Goal: Transaction & Acquisition: Purchase product/service

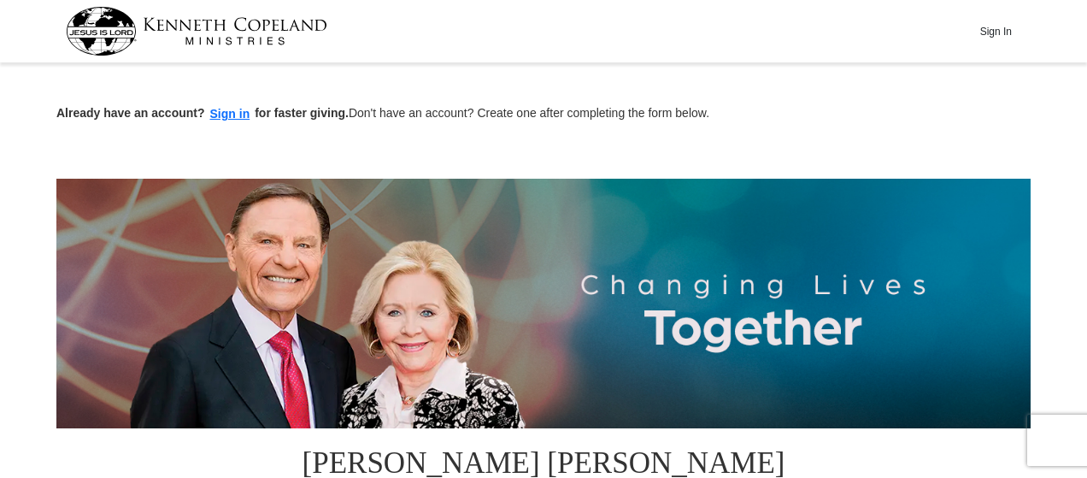
scroll to position [554, 0]
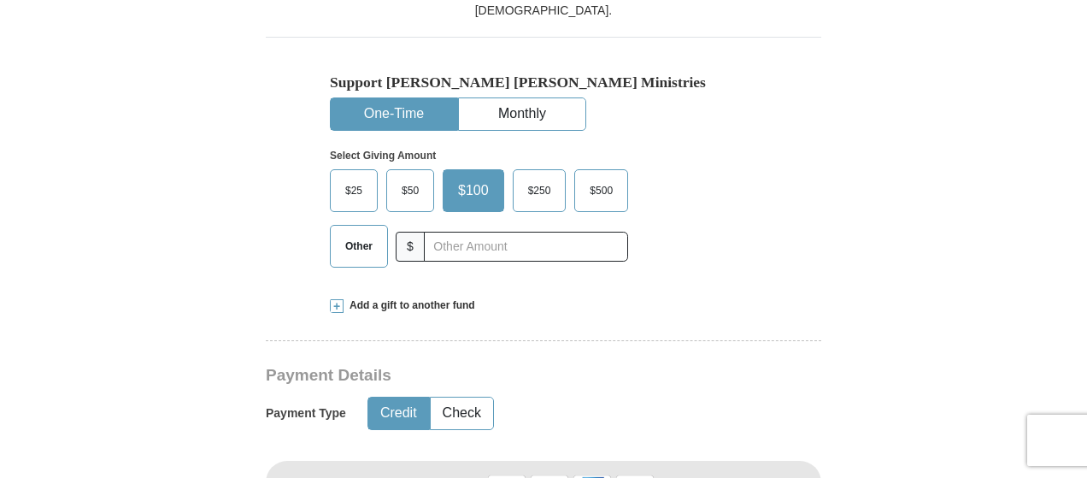
click at [357, 233] on span "Other" at bounding box center [359, 246] width 44 height 26
click at [0, 0] on input "Other" at bounding box center [0, 0] width 0 height 0
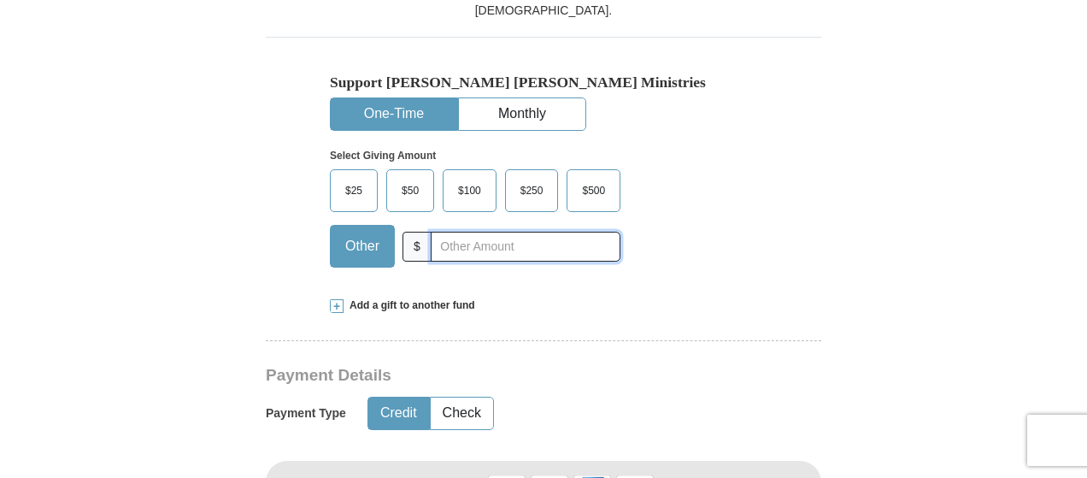
click at [456, 232] on input "text" at bounding box center [526, 247] width 190 height 30
type input "130.00"
click at [391, 397] on button "Credit" at bounding box center [398, 413] width 61 height 32
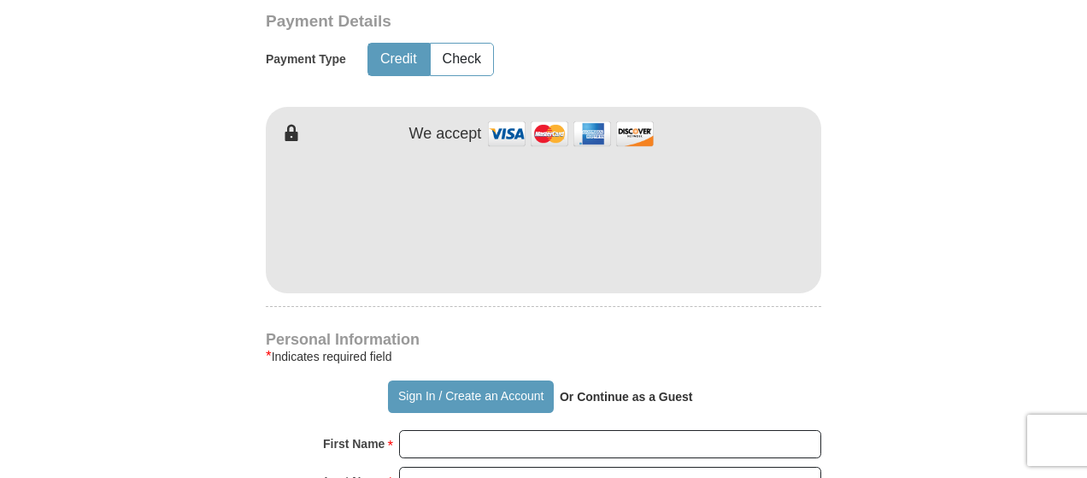
scroll to position [920, 0]
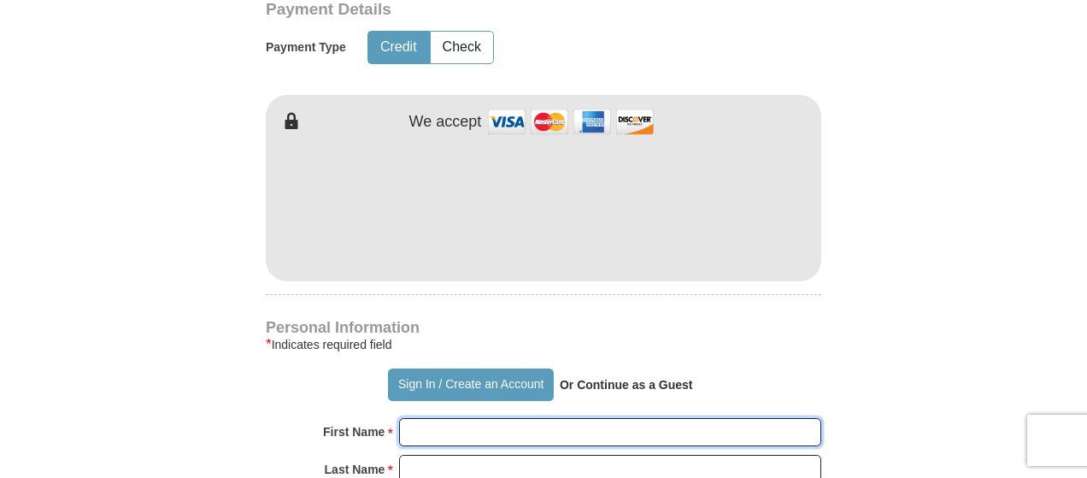
click at [451, 418] on input "First Name *" at bounding box center [610, 432] width 422 height 29
type input "[PERSON_NAME]"
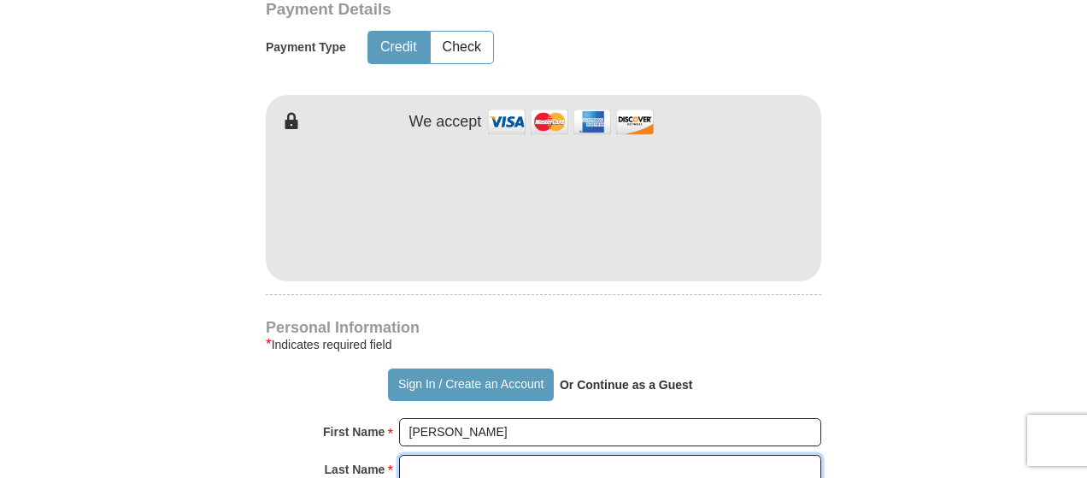
click at [467, 455] on input "Last Name *" at bounding box center [610, 469] width 422 height 29
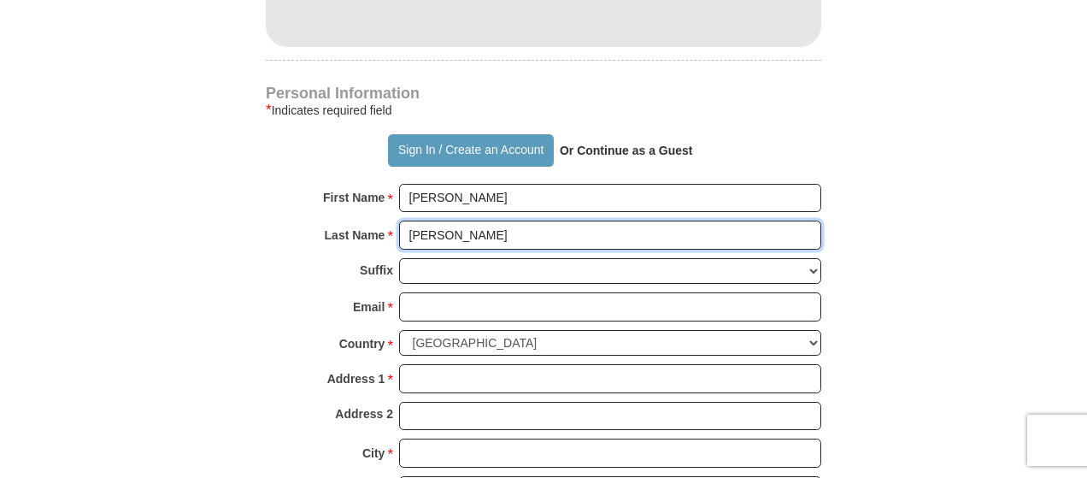
scroll to position [1165, 0]
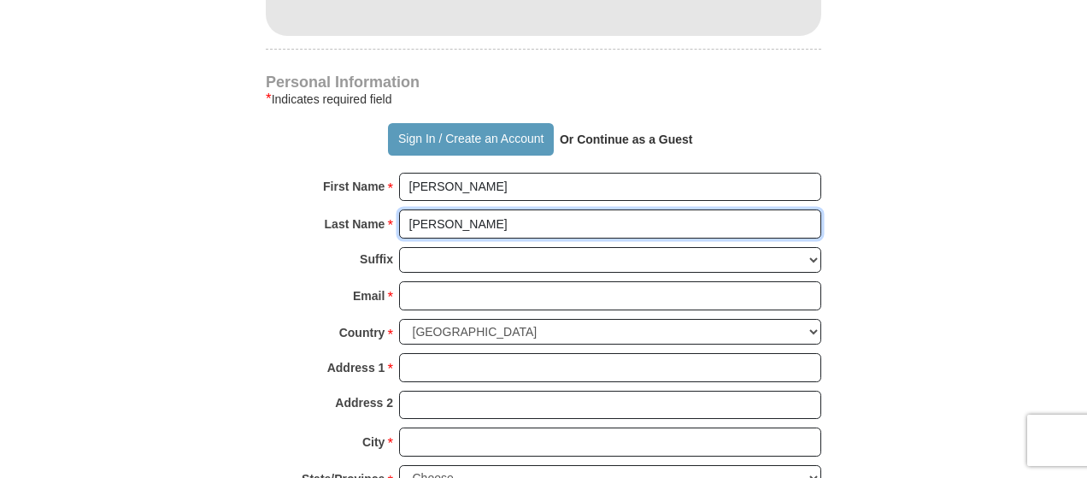
type input "[PERSON_NAME]"
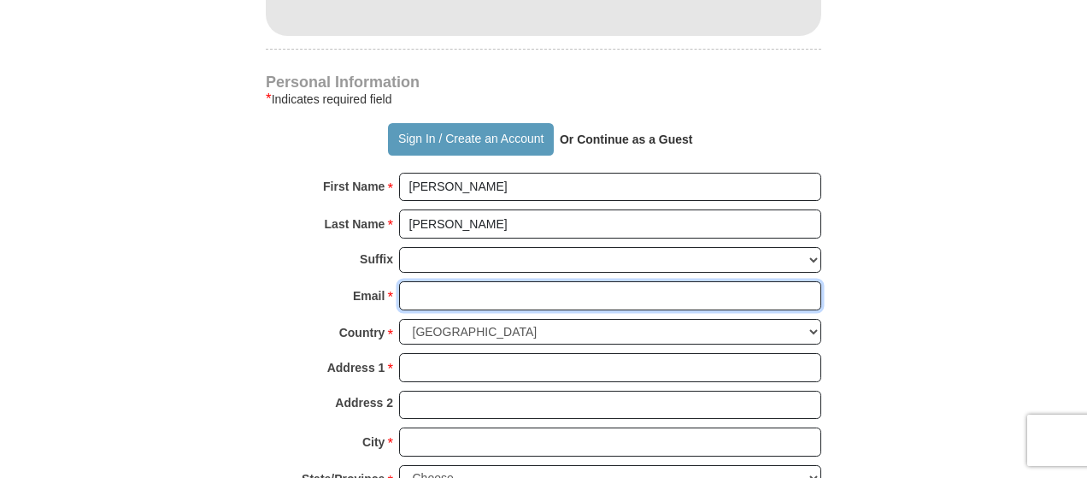
click at [800, 281] on input "Email *" at bounding box center [610, 295] width 422 height 29
type input "[EMAIL_ADDRESS][DOMAIN_NAME]"
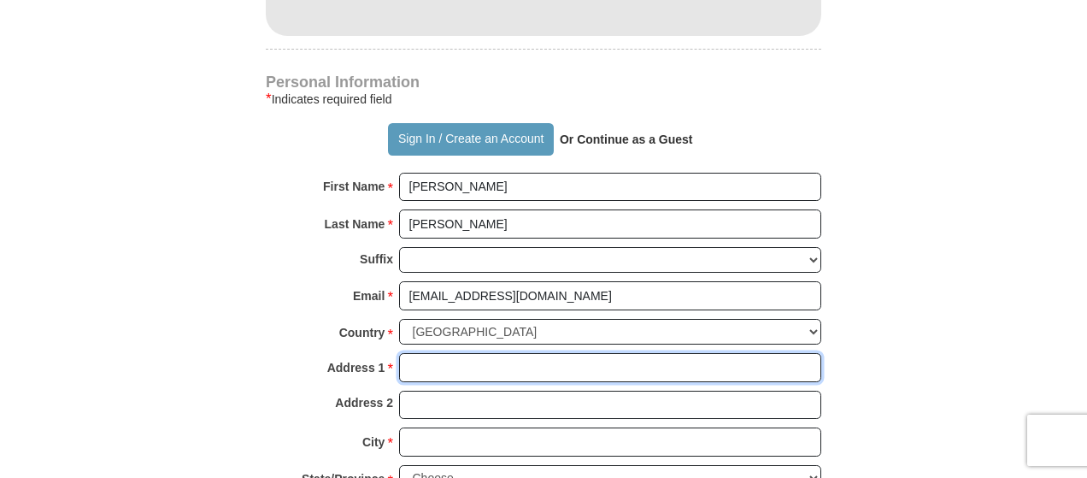
click at [650, 353] on input "Address 1 *" at bounding box center [610, 367] width 422 height 29
type input "[STREET_ADDRESS][PERSON_NAME]"
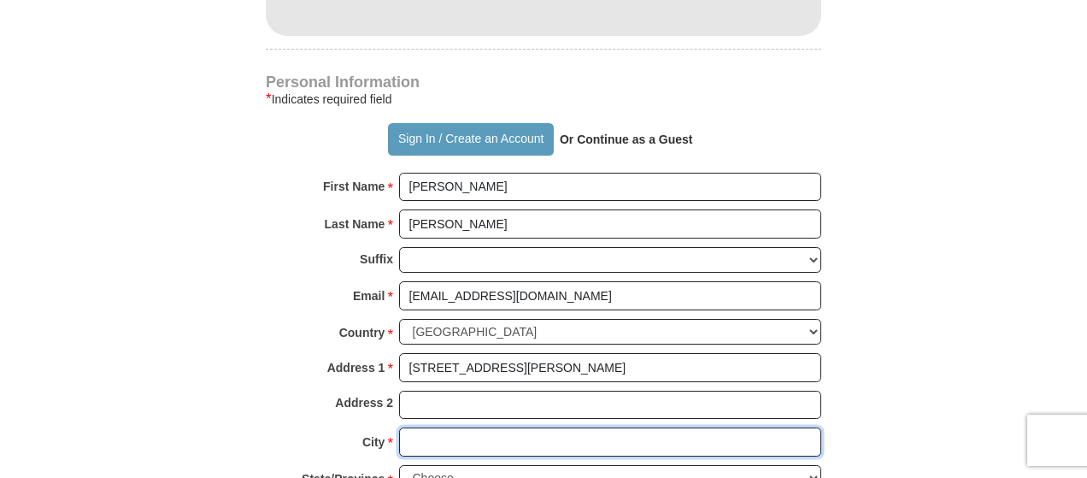
click at [603, 427] on input "City *" at bounding box center [610, 441] width 422 height 29
type input "Rocky Mount"
click at [585, 465] on select "Choose [US_STATE] [US_STATE] [US_STATE] [US_STATE] [US_STATE] Armed Forces Amer…" at bounding box center [610, 478] width 422 height 26
select select "NC"
click at [399, 465] on select "Choose [US_STATE] [US_STATE] [US_STATE] [US_STATE] [US_STATE] Armed Forces Amer…" at bounding box center [610, 478] width 422 height 26
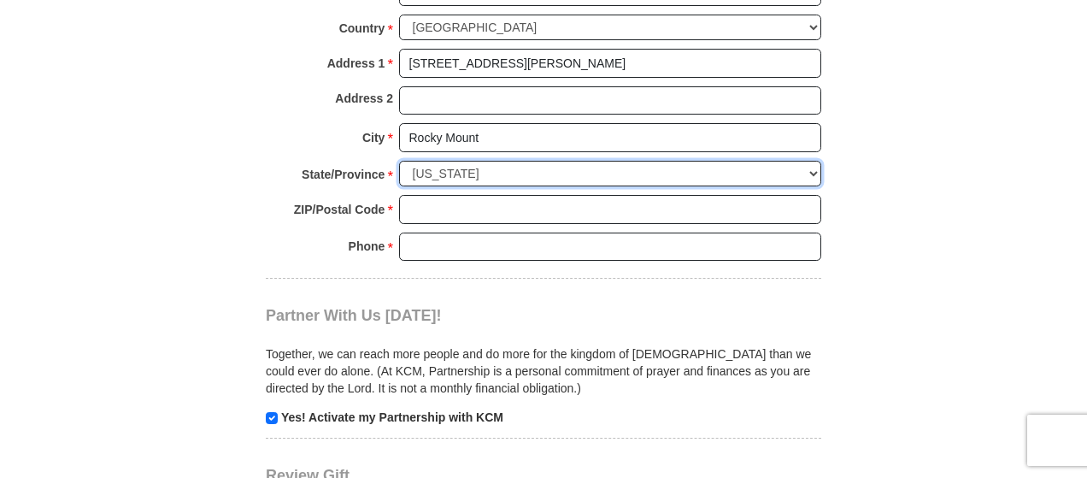
scroll to position [1485, 0]
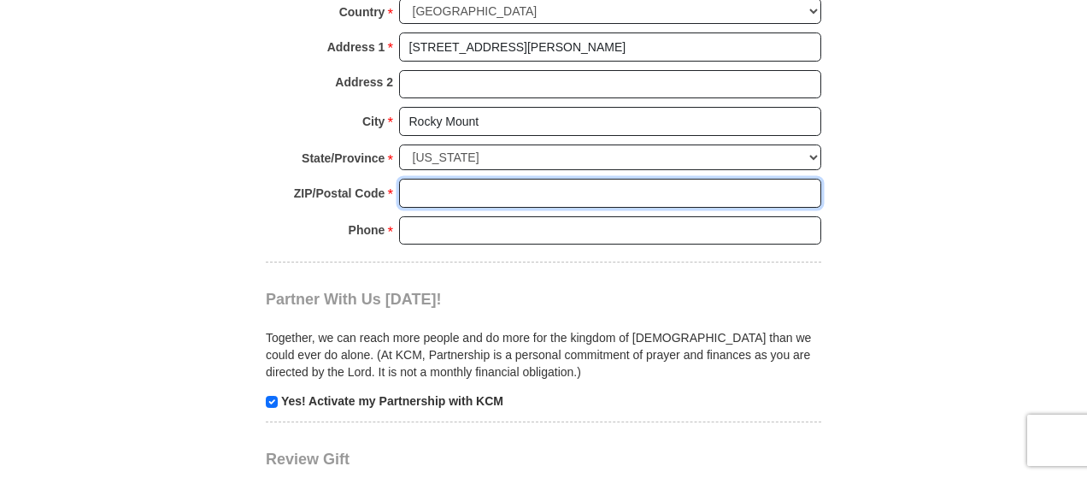
click at [619, 179] on input "ZIP/Postal Code *" at bounding box center [610, 193] width 422 height 29
type input "27804"
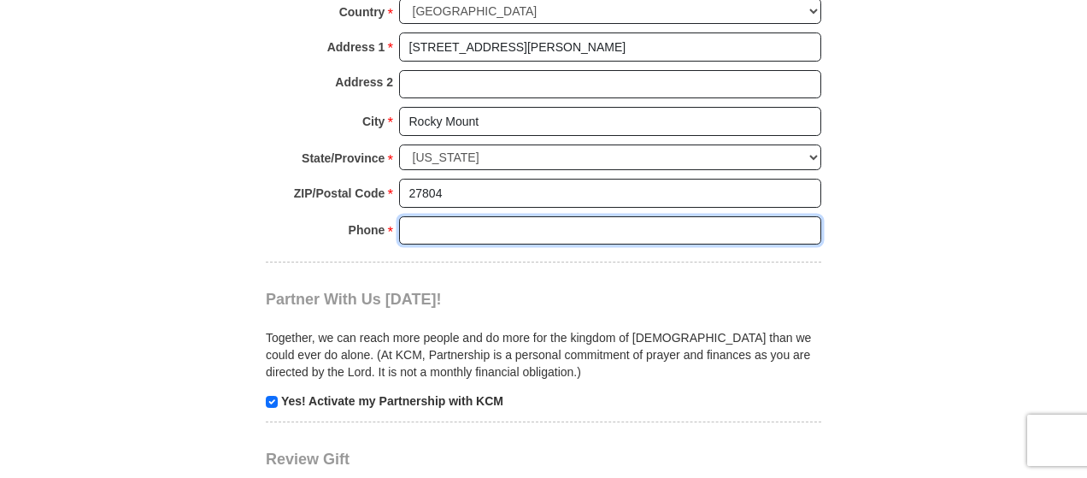
click at [640, 216] on input "Phone * *" at bounding box center [610, 230] width 422 height 29
type input "2523662075"
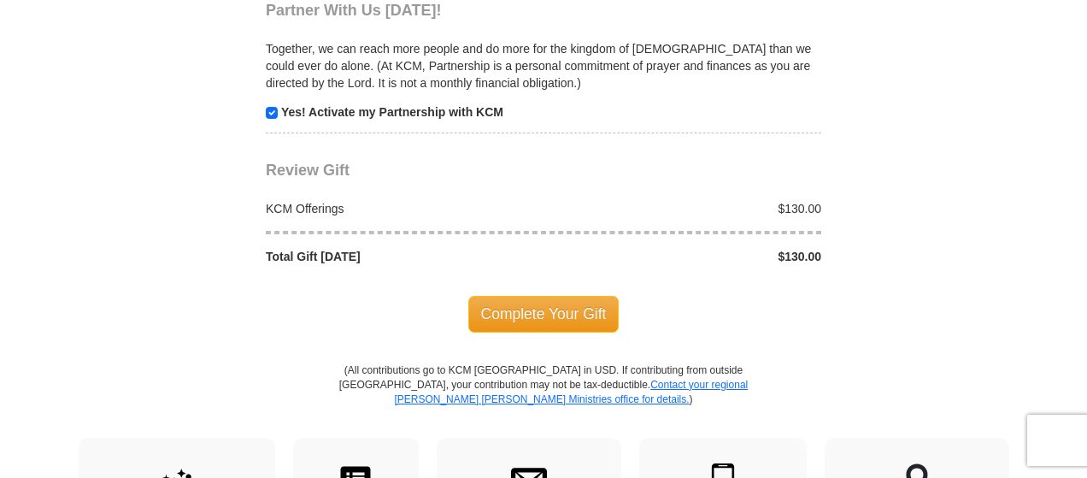
scroll to position [1778, 0]
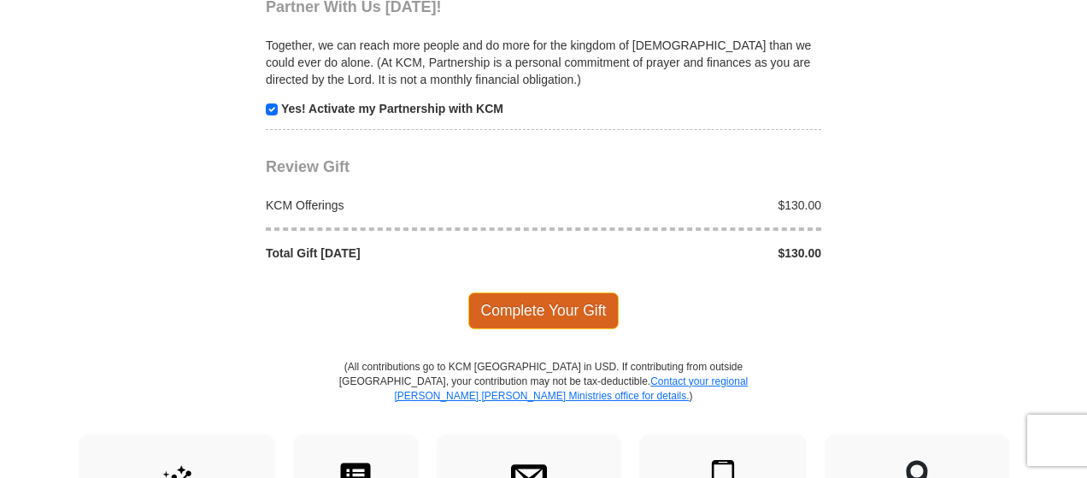
click at [568, 292] on span "Complete Your Gift" at bounding box center [543, 310] width 151 height 36
